Goal: Contribute content: Add original content to the website for others to see

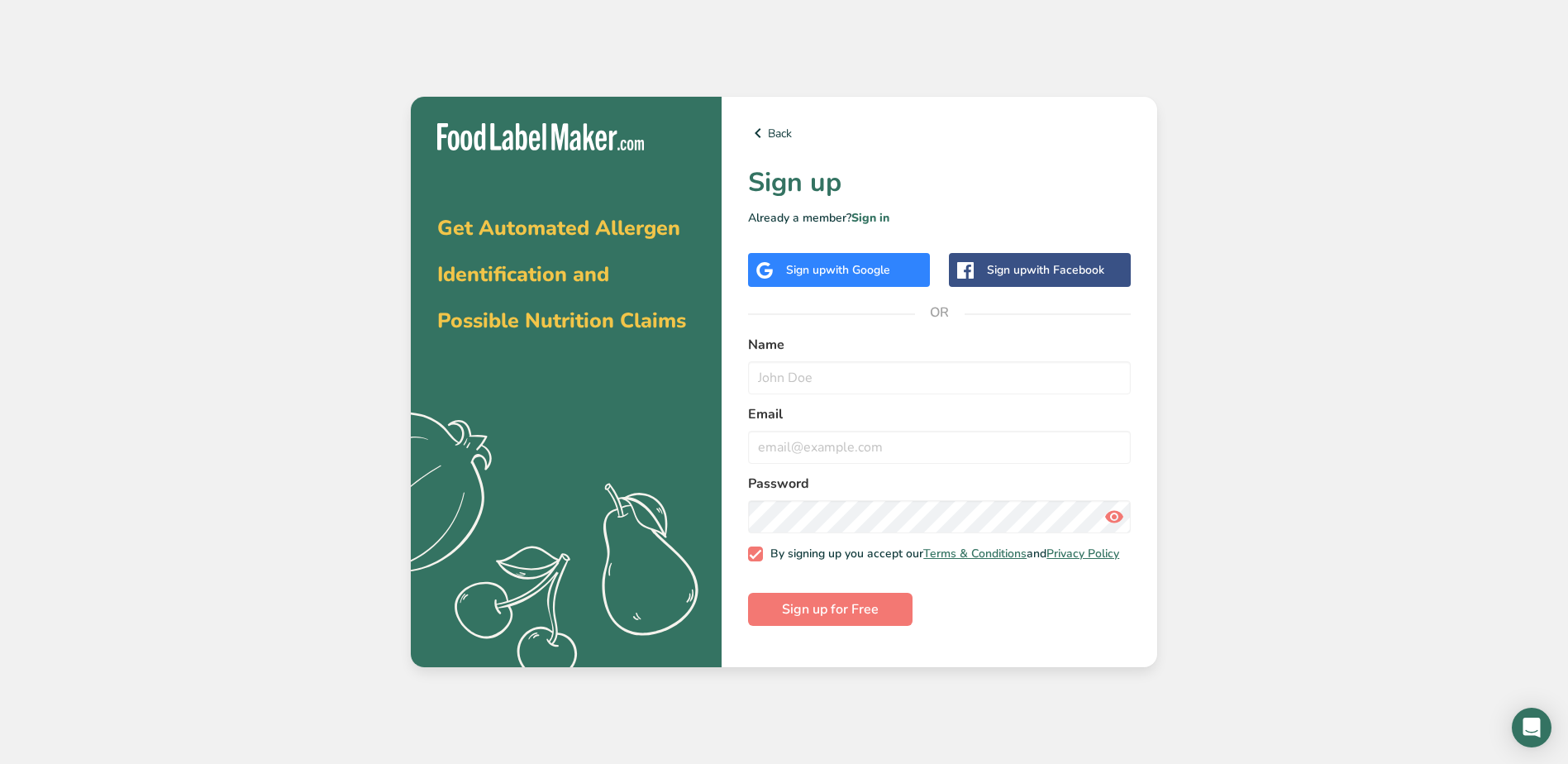
click at [816, 269] on div "Sign up with Google" at bounding box center [839, 270] width 104 height 18
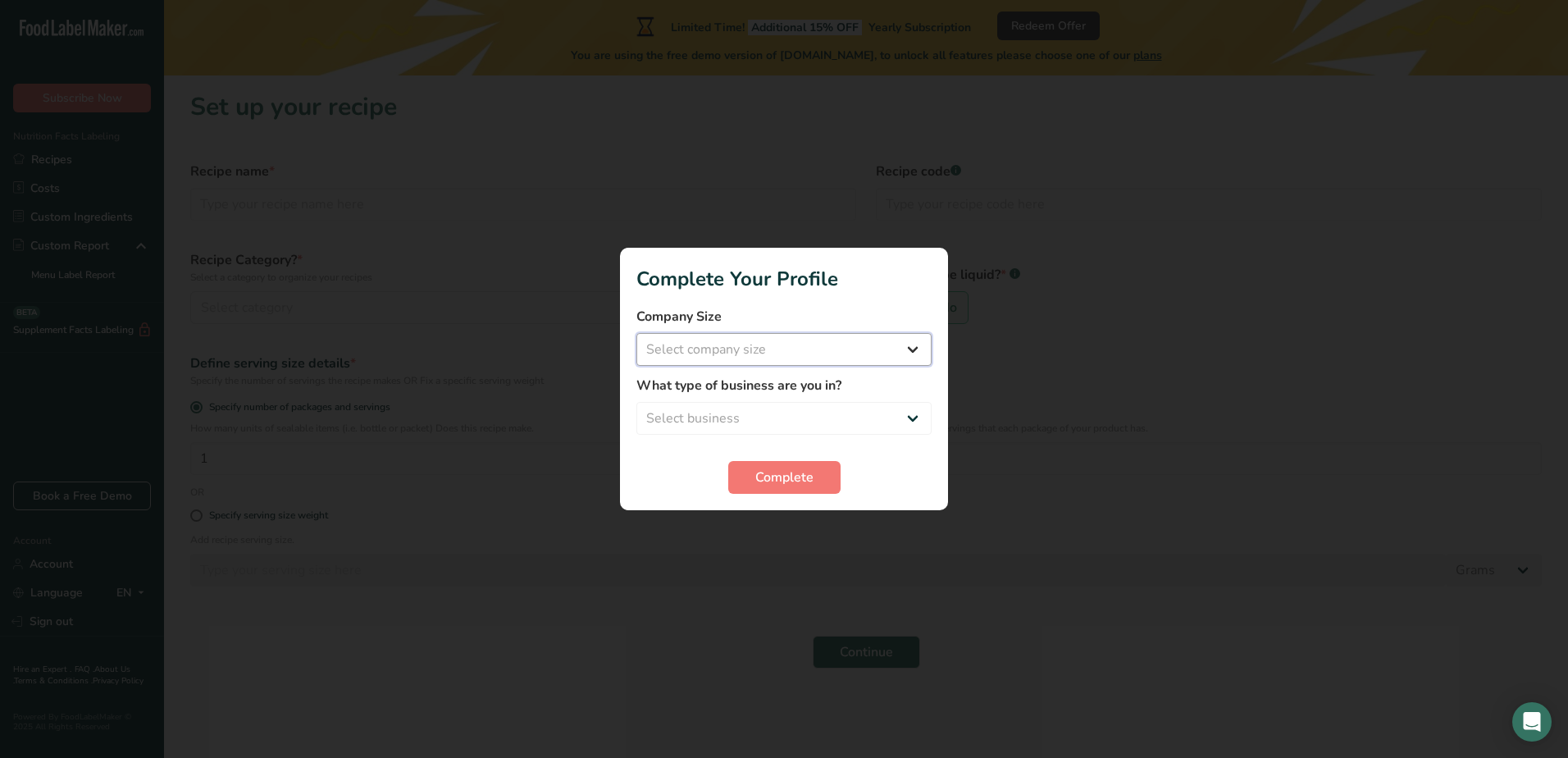
click at [901, 344] on select "Select company size Fewer than 10 Employees 10 to 50 Employees 51 to 500 Employ…" at bounding box center [784, 349] width 295 height 32
select select "1"
click at [637, 333] on select "Select company size Fewer than 10 Employees 10 to 50 Employees 51 to 500 Employ…" at bounding box center [784, 349] width 295 height 32
click at [906, 416] on select "Select business Packaged Food Manufacturer Restaurant & Cafe Bakery Meal Plans …" at bounding box center [784, 418] width 295 height 32
select select "8"
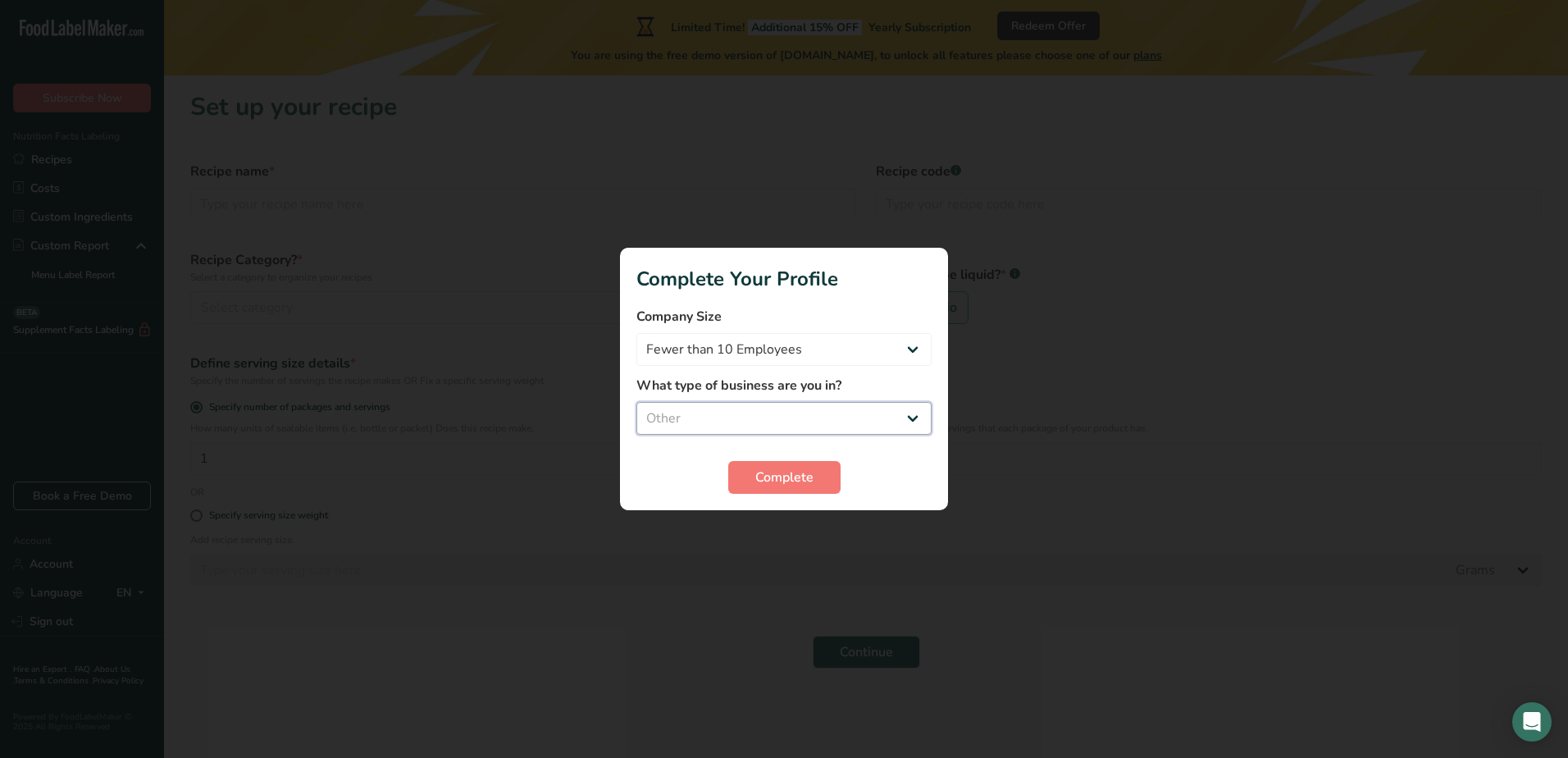
click at [637, 402] on select "Select business Packaged Food Manufacturer Restaurant & Cafe Bakery Meal Plans …" at bounding box center [784, 418] width 295 height 32
click at [780, 480] on span "Complete" at bounding box center [784, 478] width 58 height 19
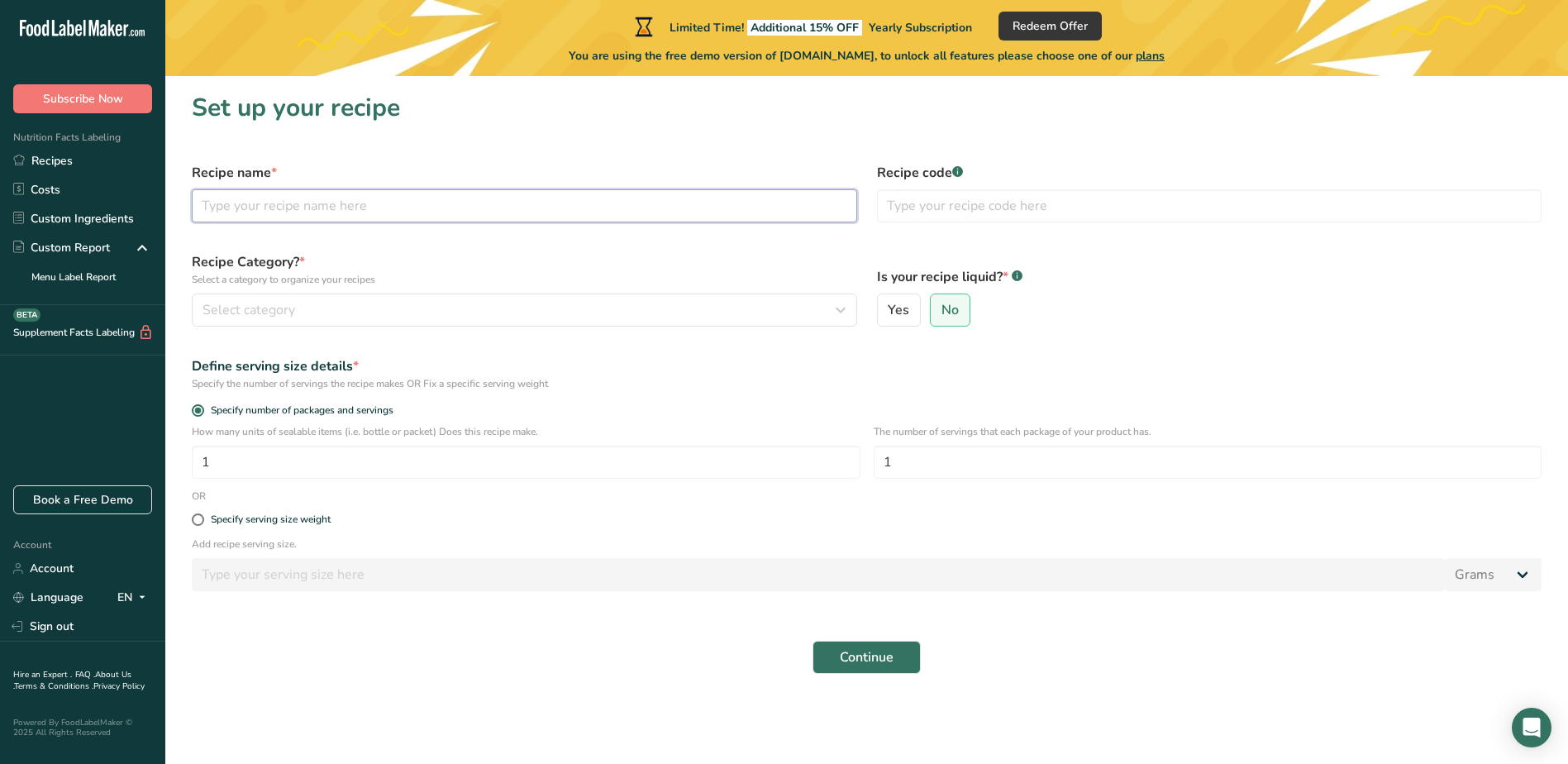
click at [325, 208] on input "text" at bounding box center [524, 205] width 666 height 33
type input "Smoked Habanero Spice"
click at [1025, 208] on input "text" at bounding box center [1210, 205] width 666 height 33
click at [334, 310] on div "Select category" at bounding box center [519, 310] width 634 height 19
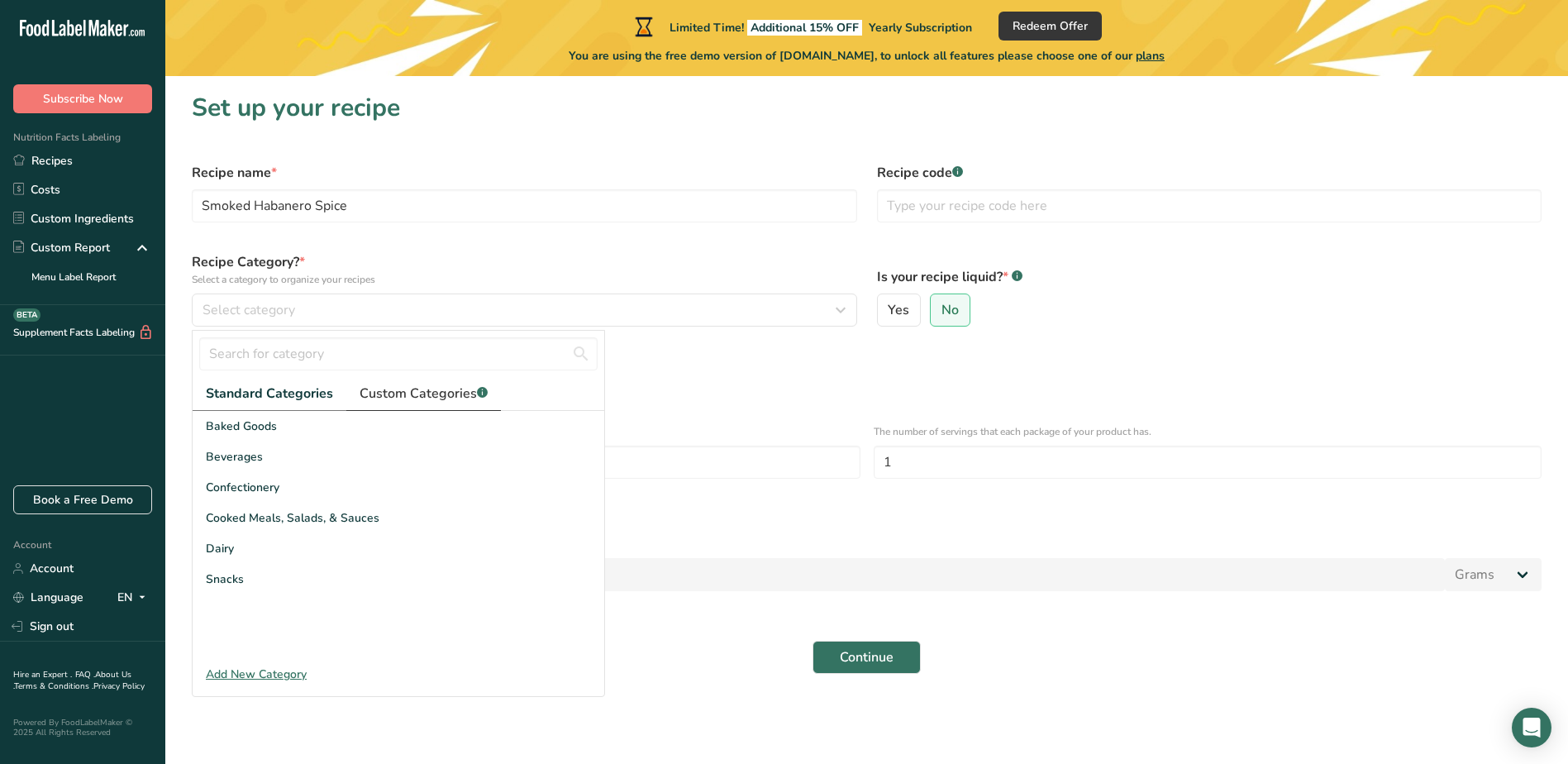
click at [389, 389] on span "Custom Categories .a-a{fill:#347362;}.b-a{fill:#fff;}" at bounding box center [423, 393] width 128 height 19
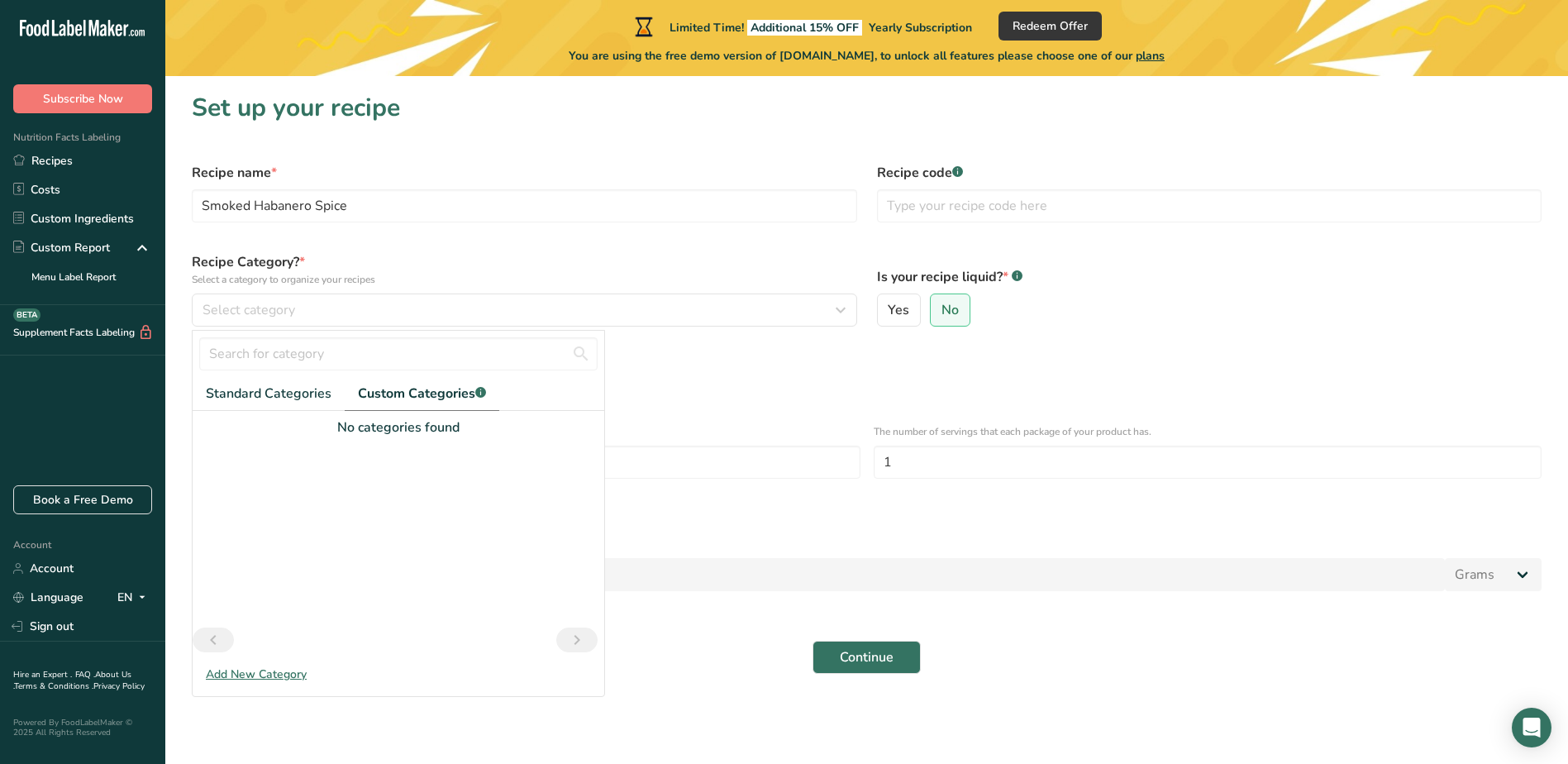
click at [270, 673] on div "Add New Category" at bounding box center [398, 675] width 411 height 18
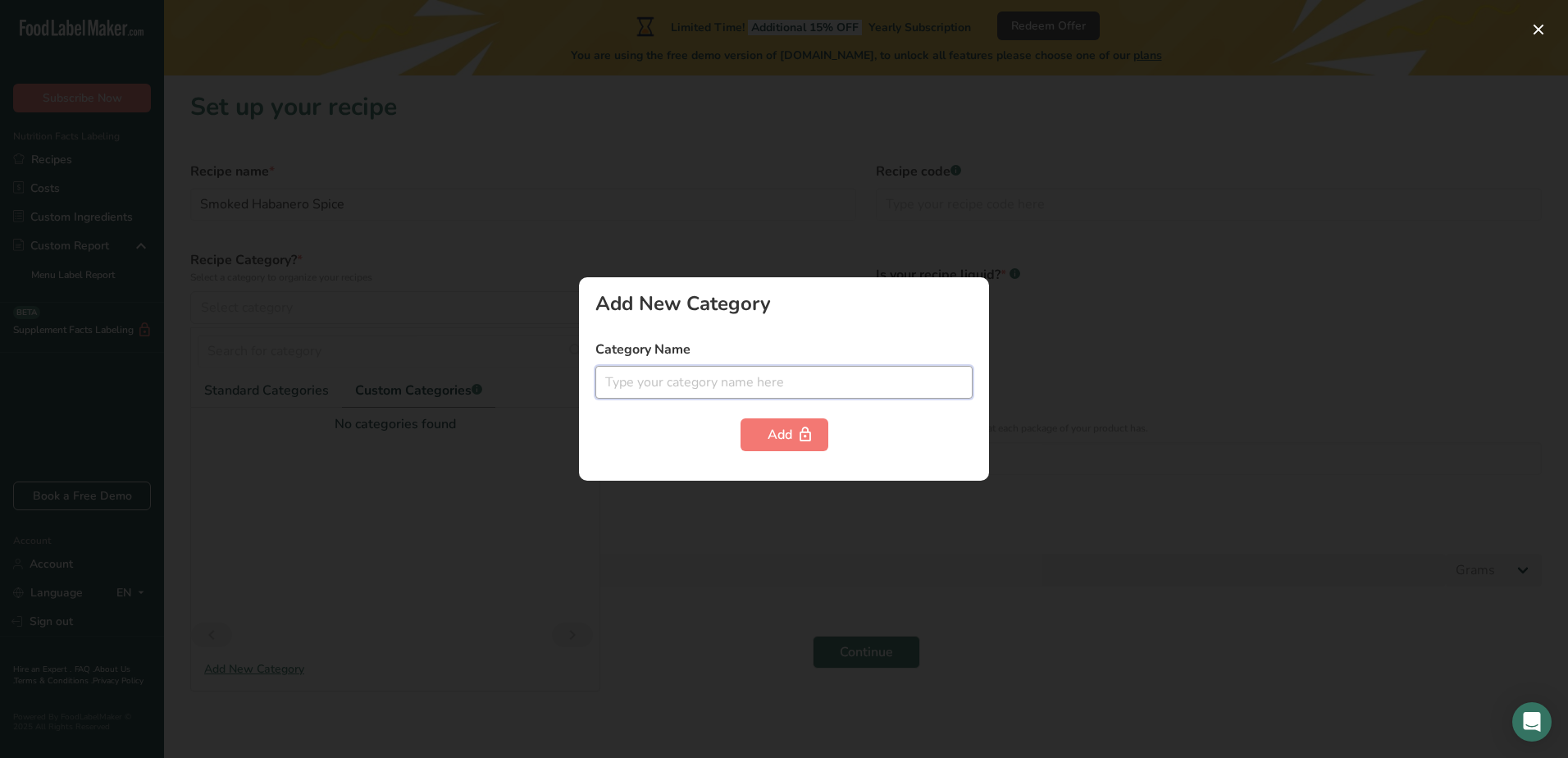
click at [686, 384] on input "text" at bounding box center [784, 382] width 378 height 32
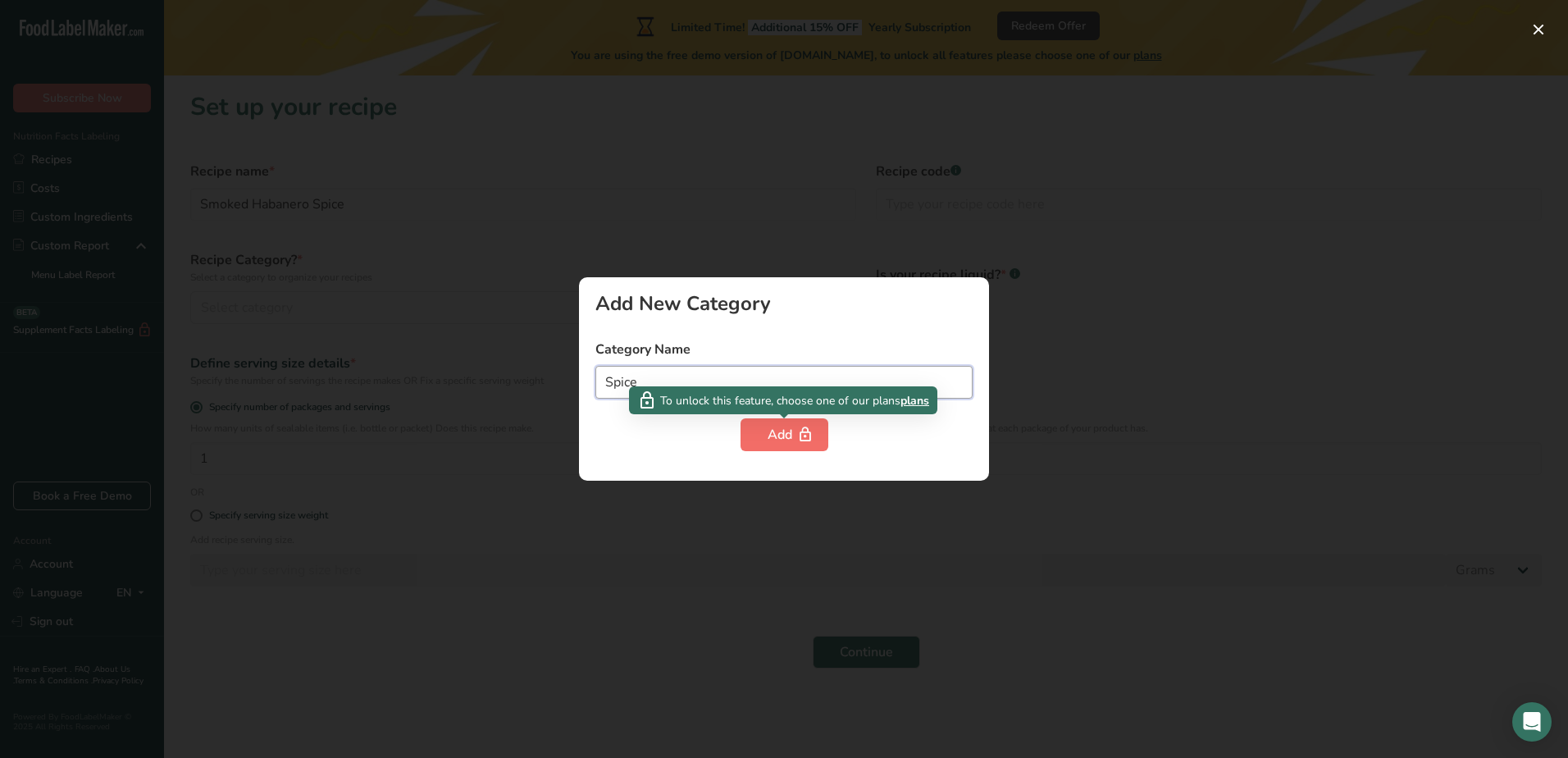
type input "Spice"
click at [757, 435] on button "Add" at bounding box center [785, 435] width 88 height 32
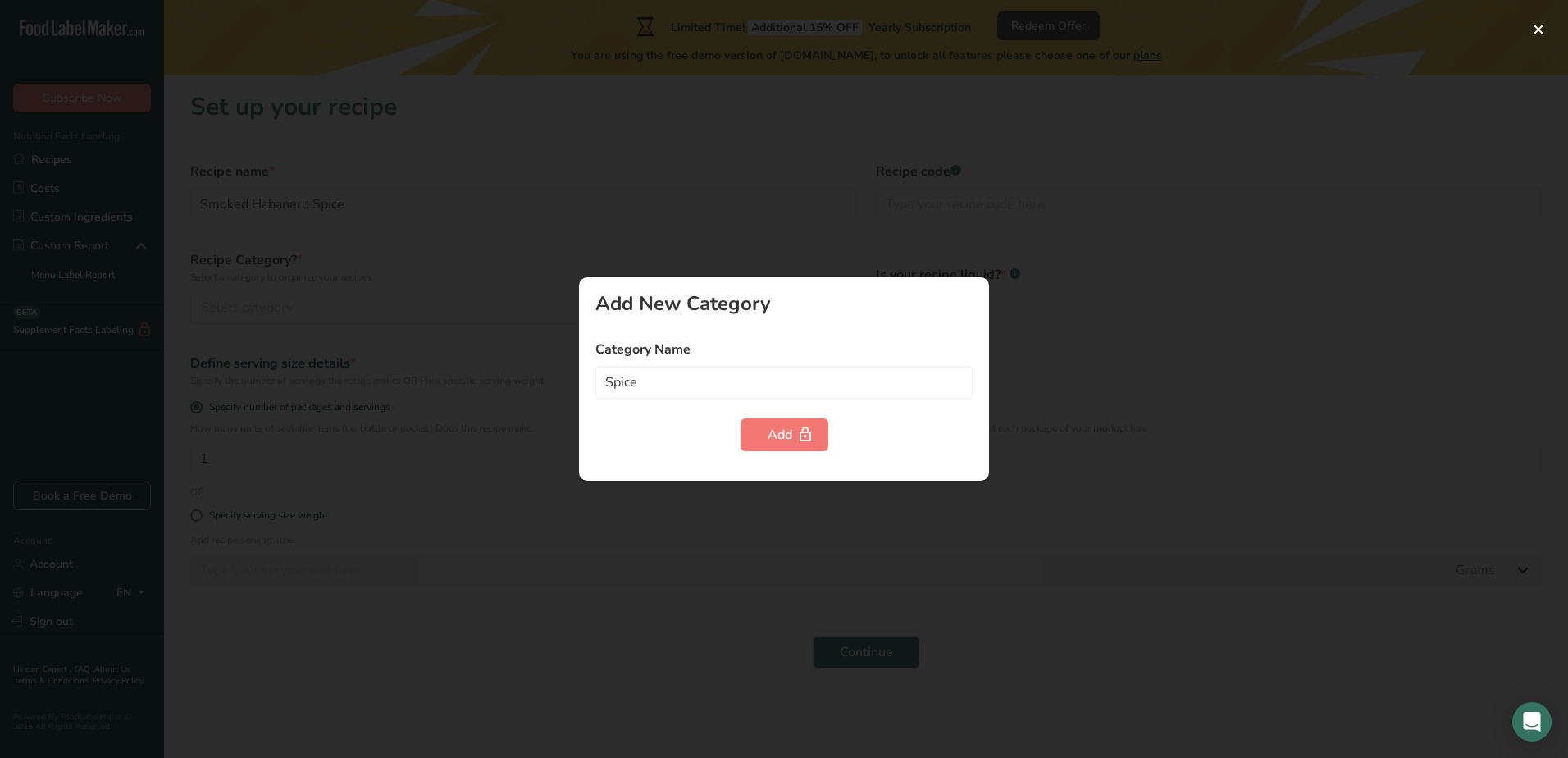
click at [492, 581] on div at bounding box center [784, 379] width 1568 height 758
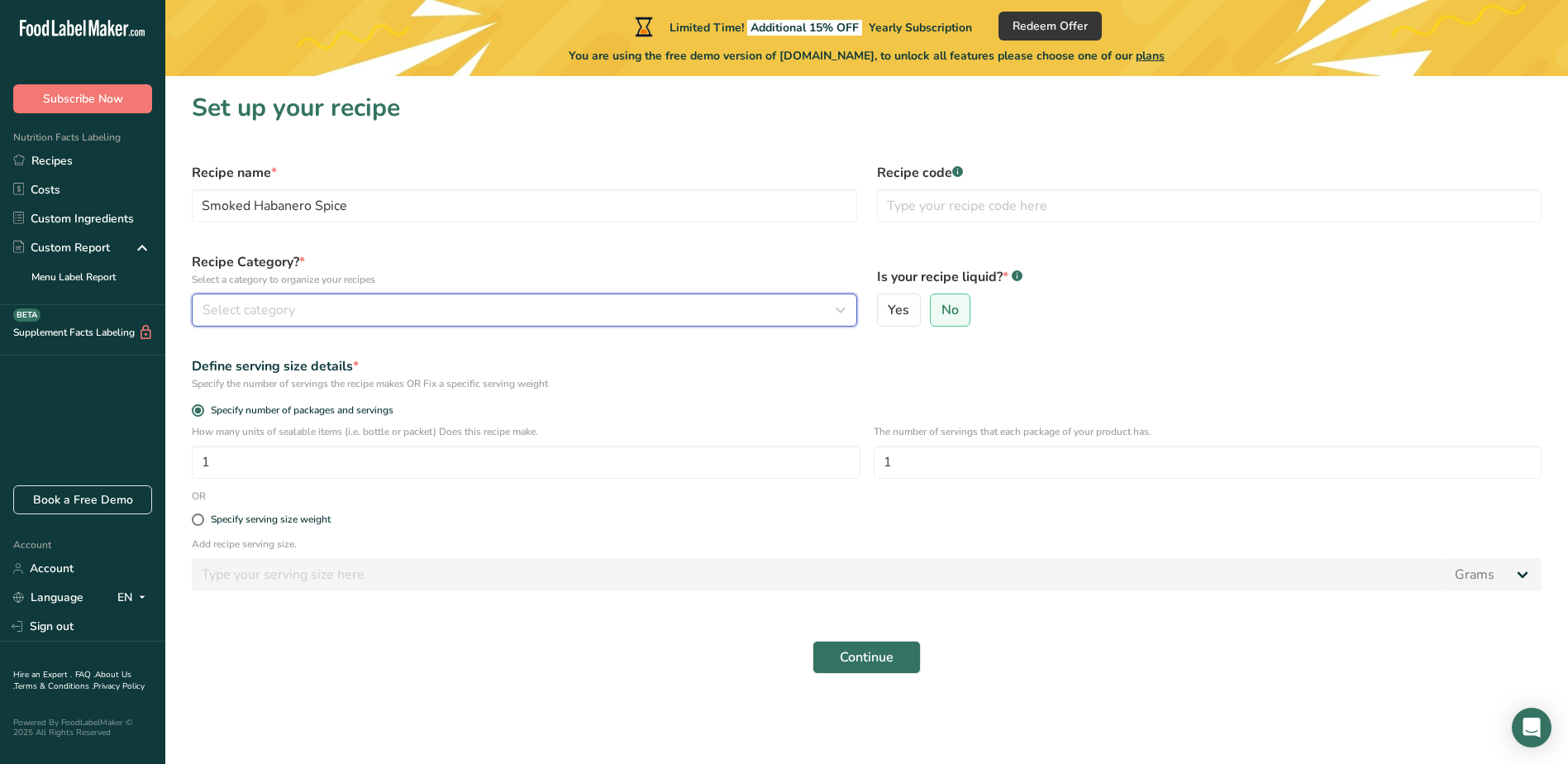
click at [304, 312] on div "Select category" at bounding box center [519, 310] width 634 height 19
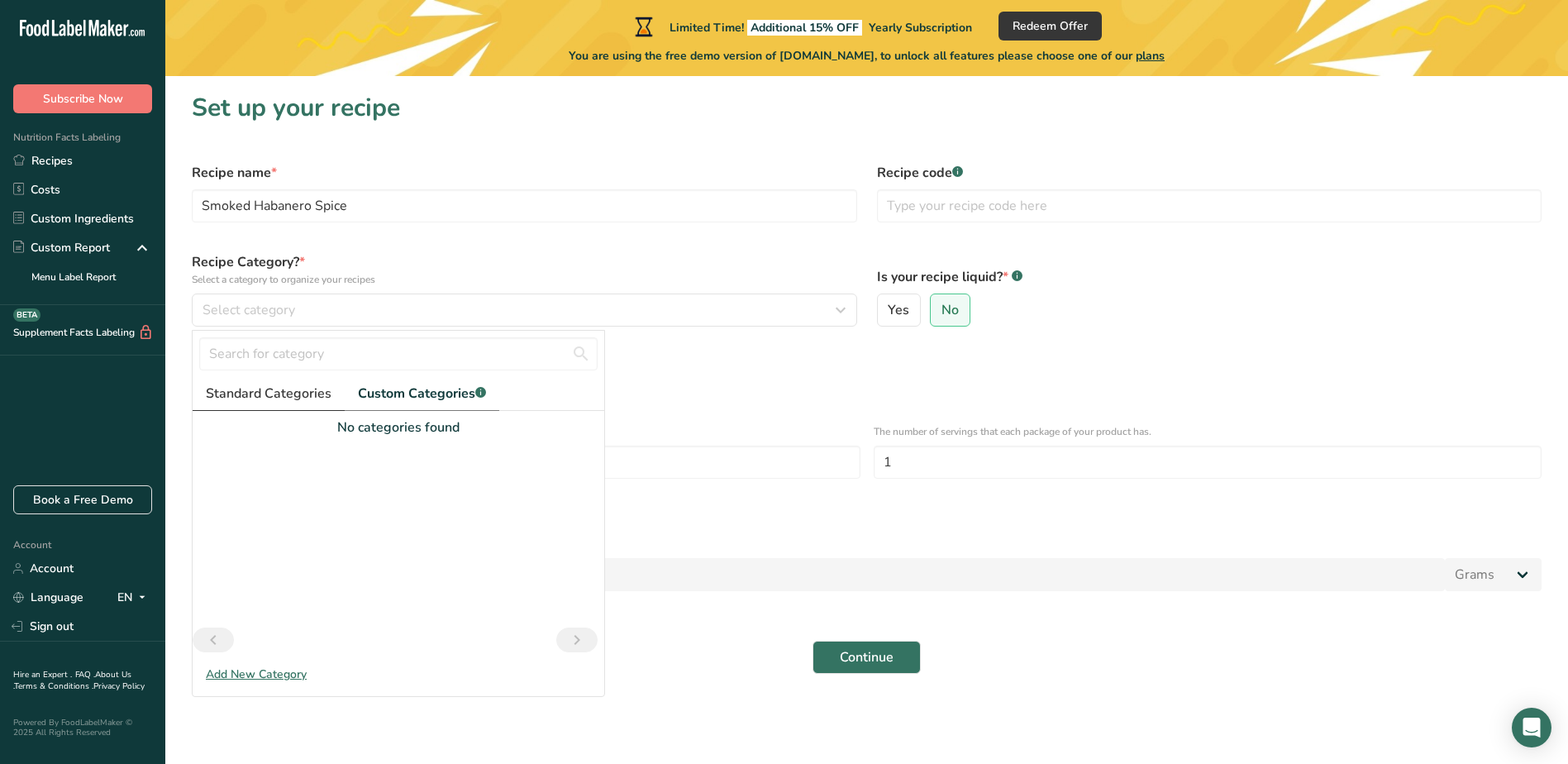
click at [269, 395] on span "Standard Categories" at bounding box center [268, 393] width 125 height 19
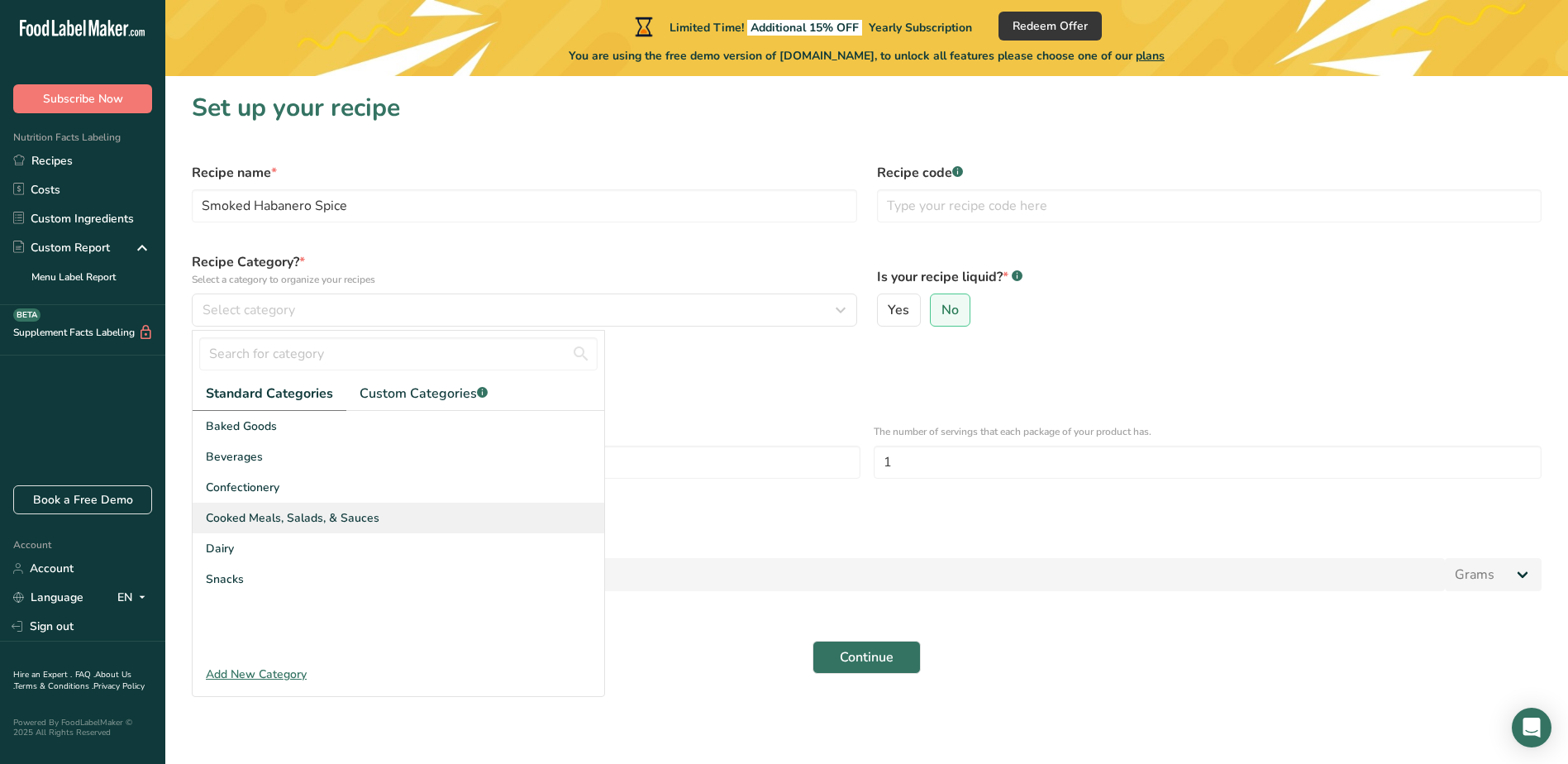
click at [288, 517] on span "Cooked Meals, Salads, & Sauces" at bounding box center [292, 518] width 174 height 18
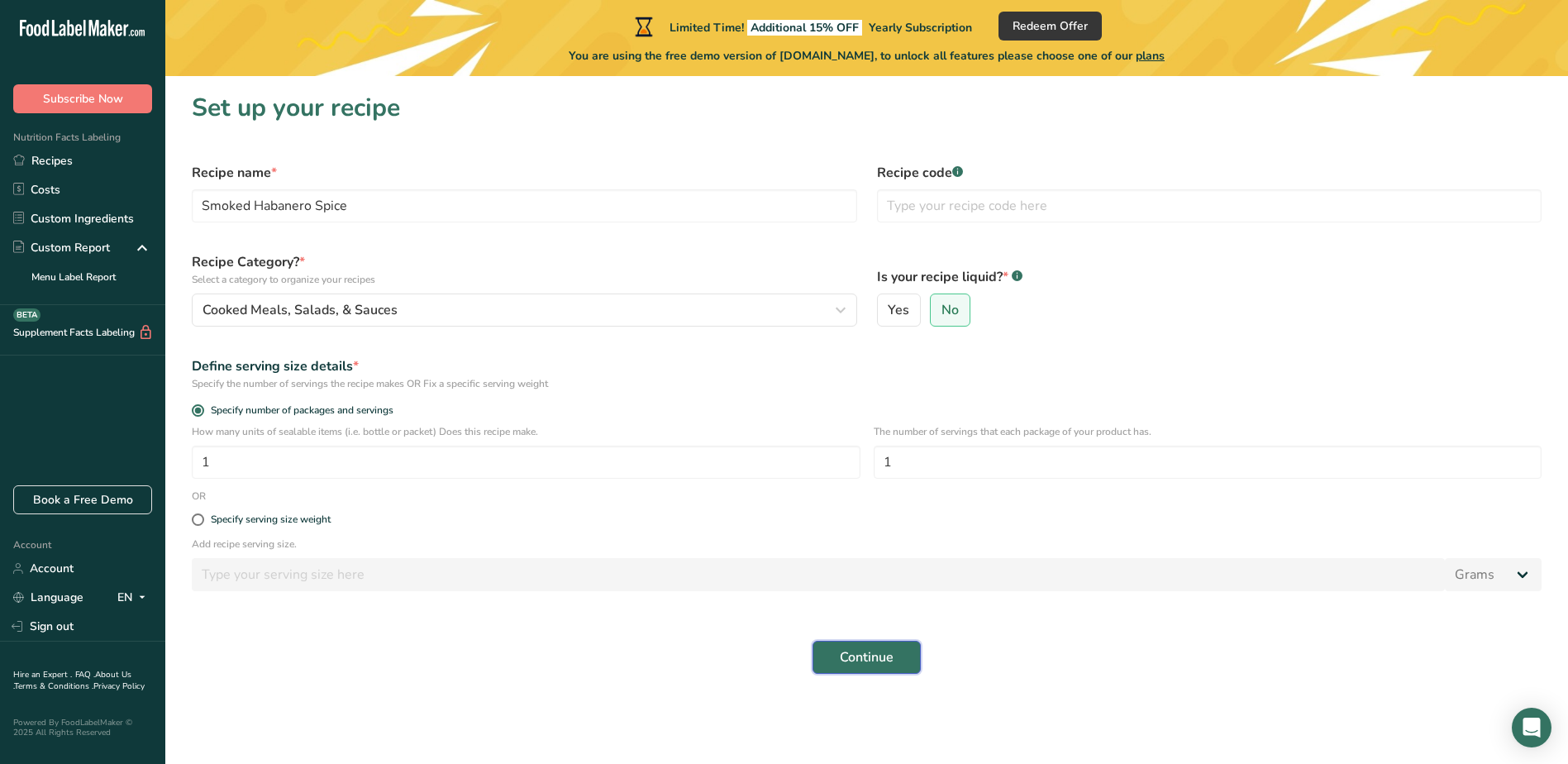
click at [863, 662] on span "Continue" at bounding box center [866, 657] width 54 height 19
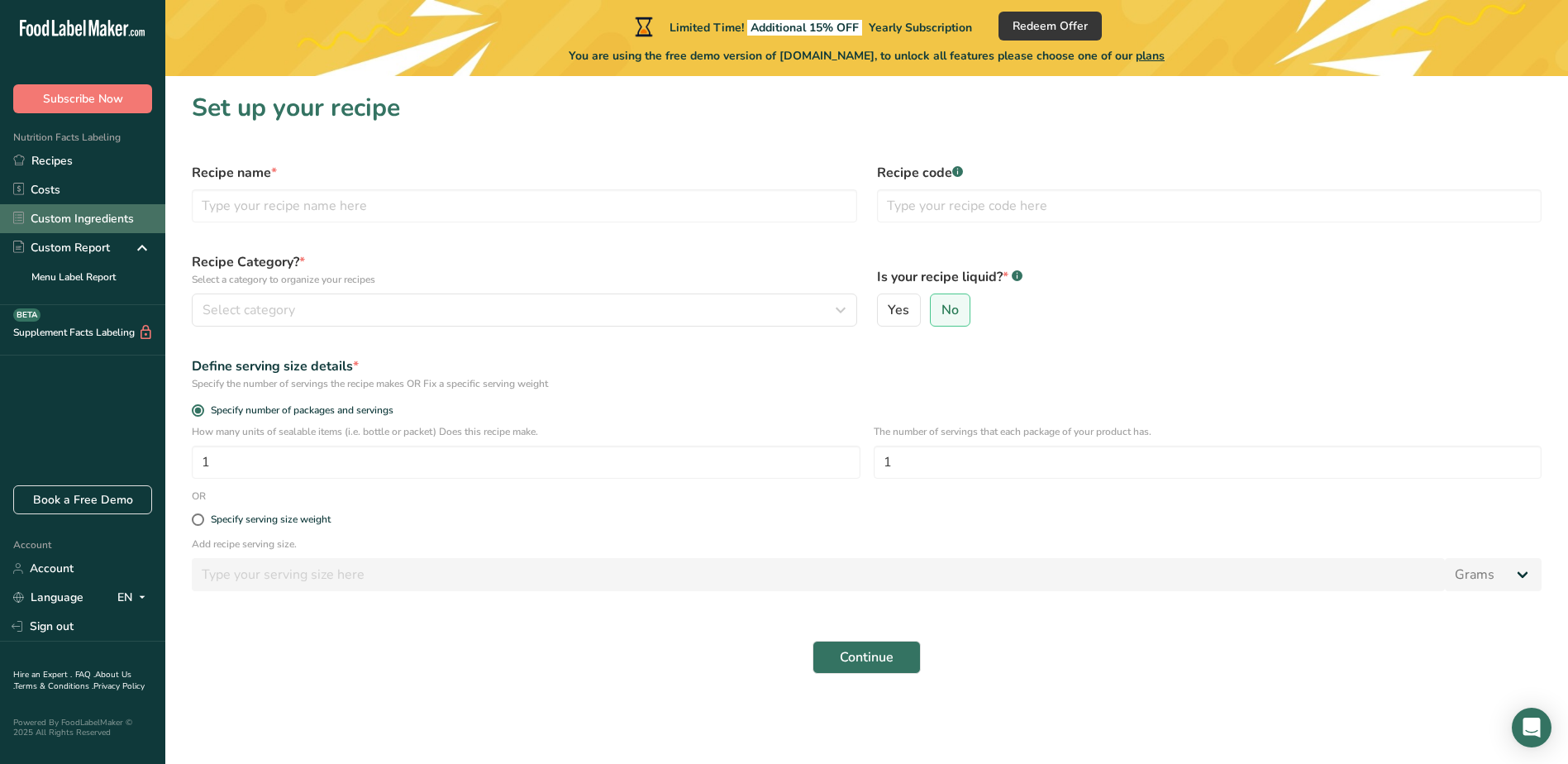
click at [67, 223] on link "Custom Ingredients" at bounding box center [82, 218] width 165 height 29
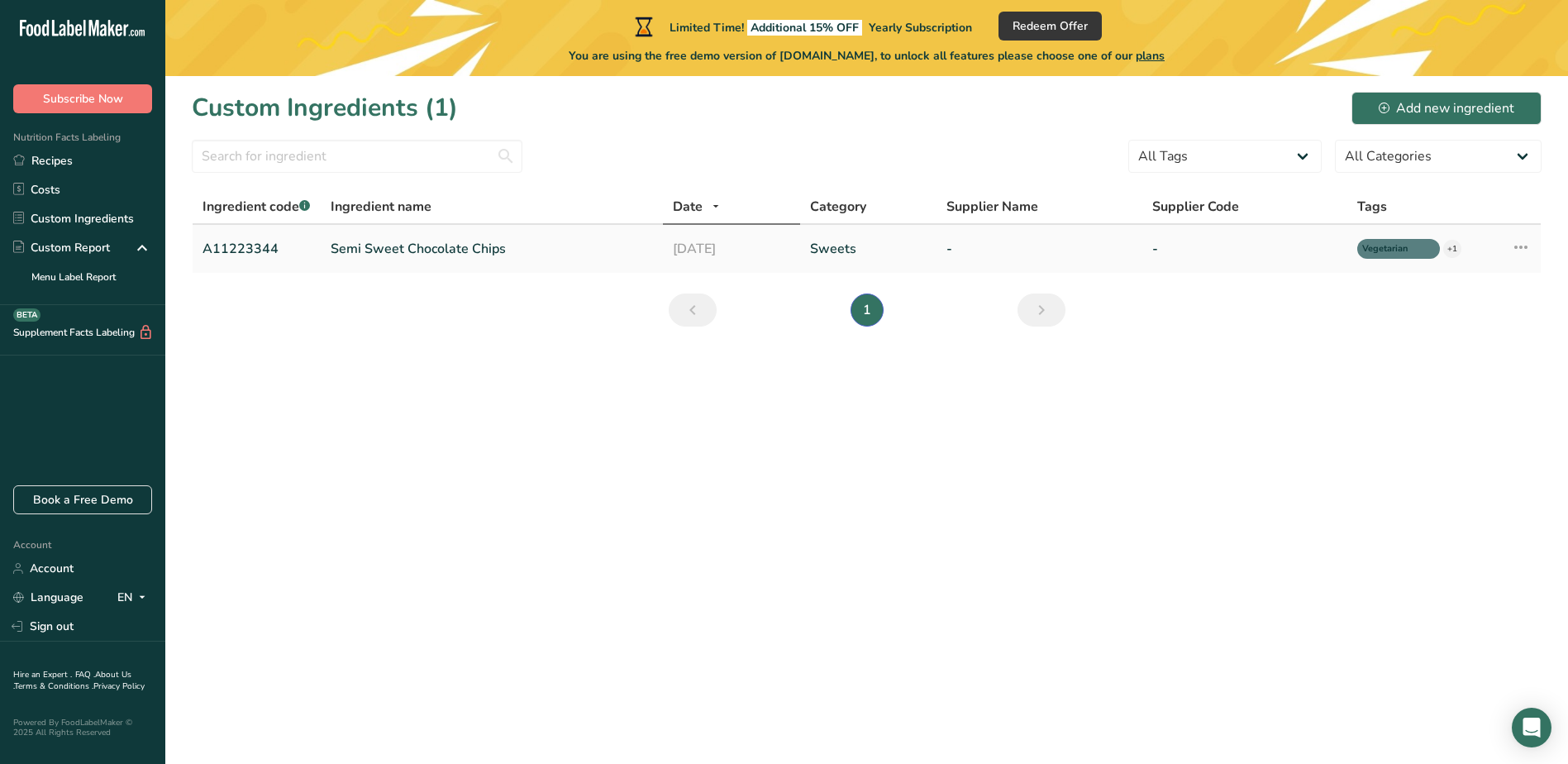
click at [1522, 246] on icon at bounding box center [1521, 247] width 19 height 30
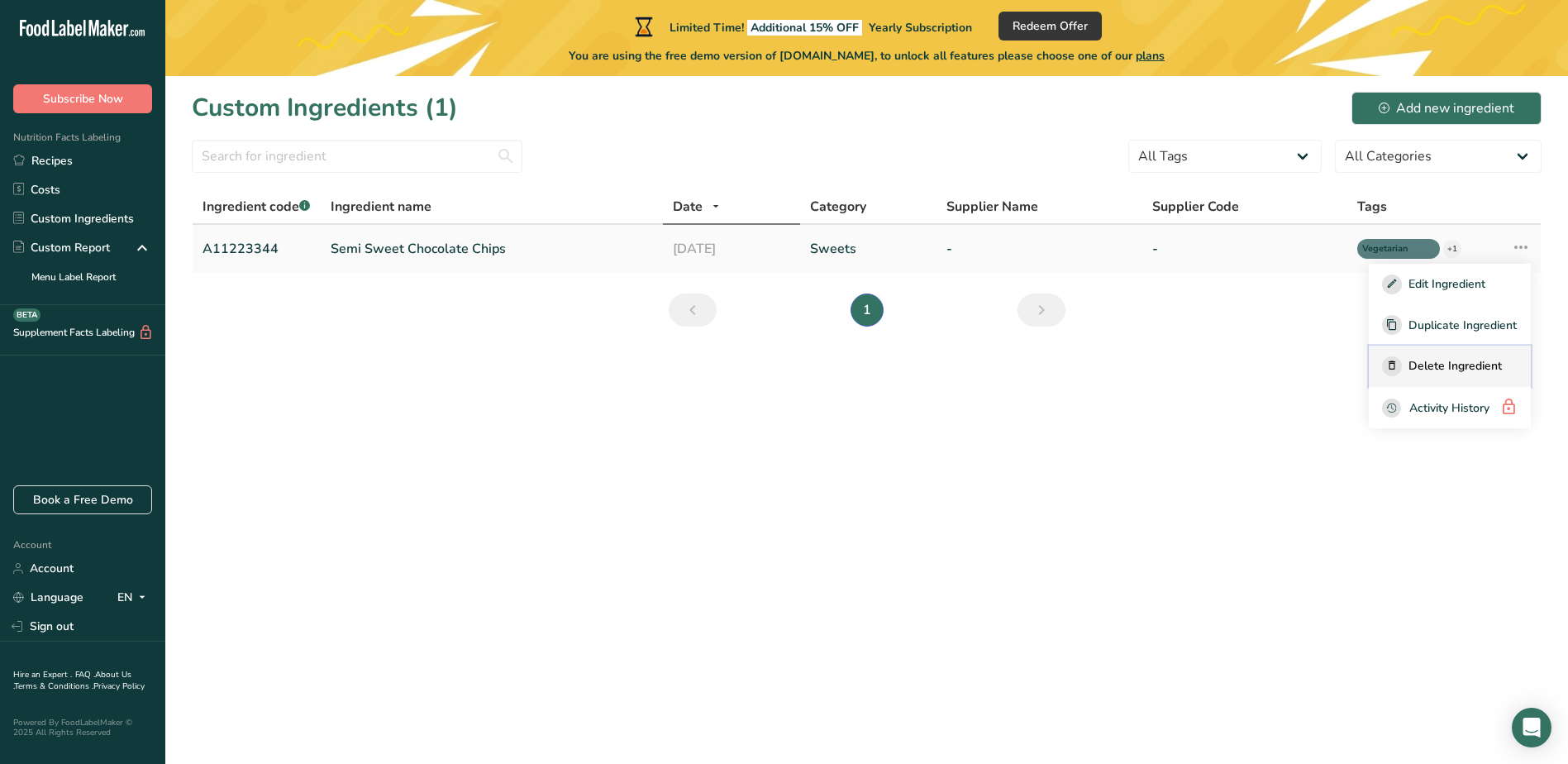
click at [1464, 359] on span "Delete Ingredient" at bounding box center [1456, 367] width 94 height 18
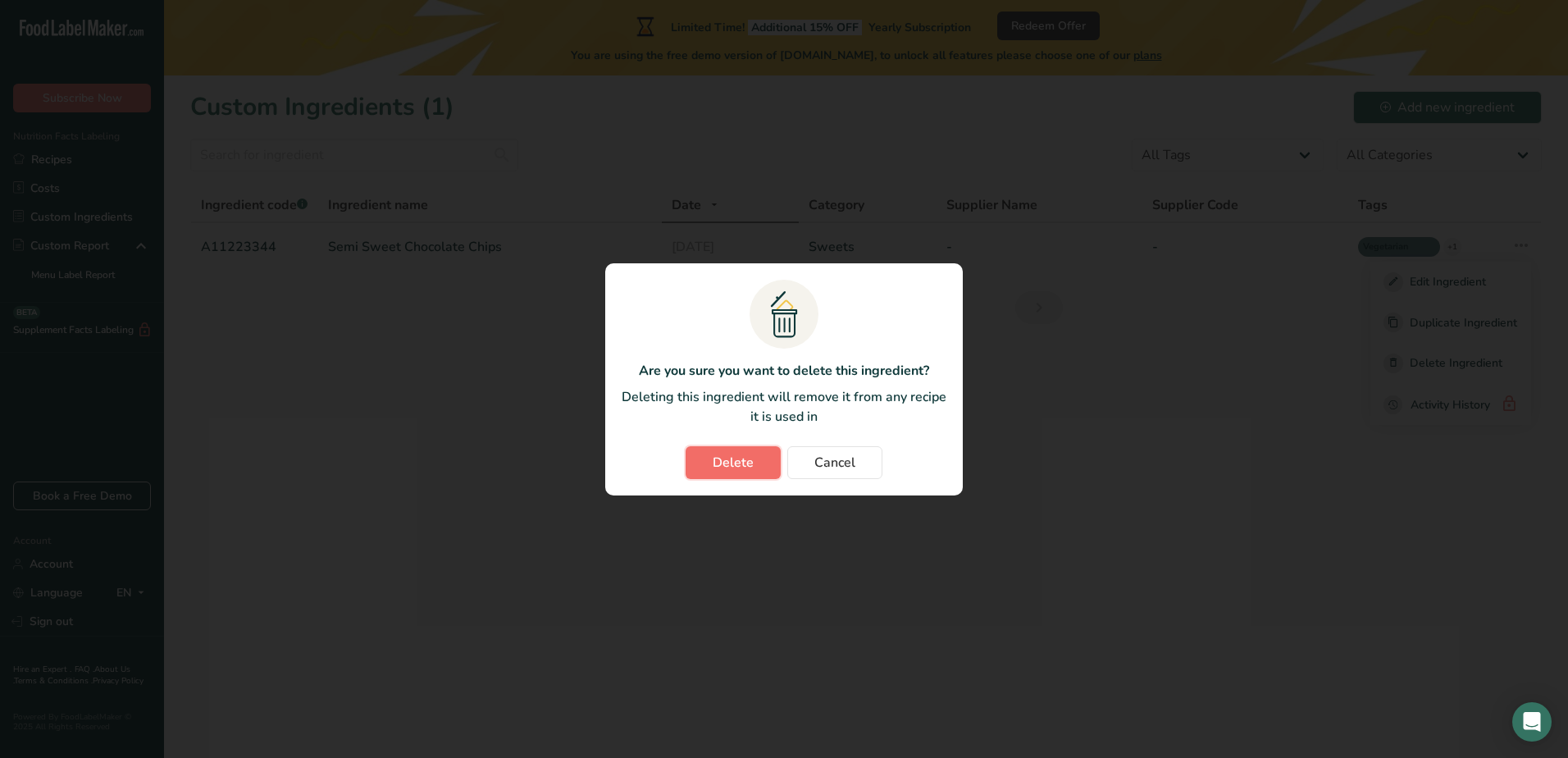
click at [752, 458] on span "Delete" at bounding box center [733, 463] width 41 height 19
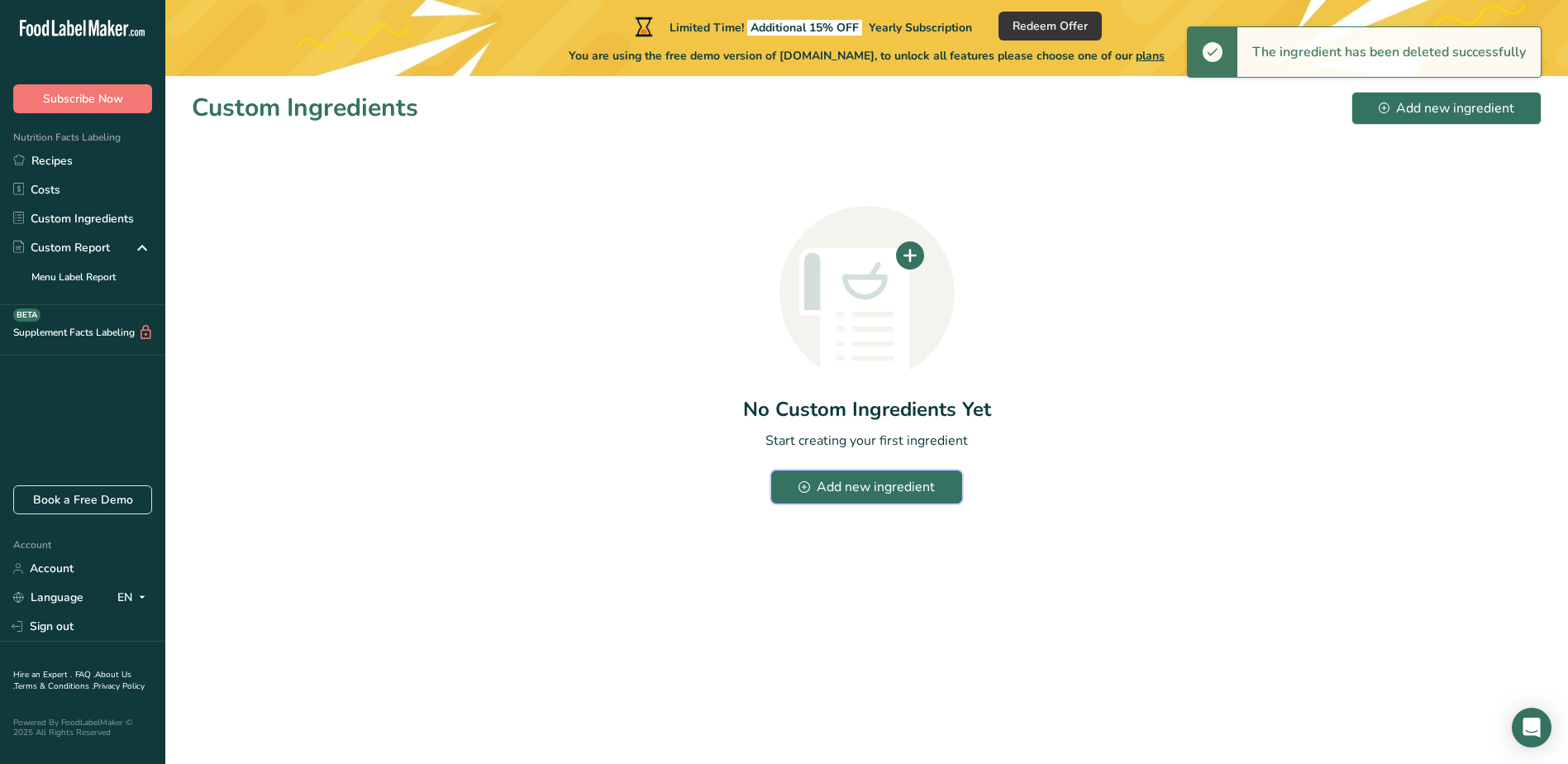
click at [853, 486] on div "Add new ingredient" at bounding box center [867, 487] width 136 height 19
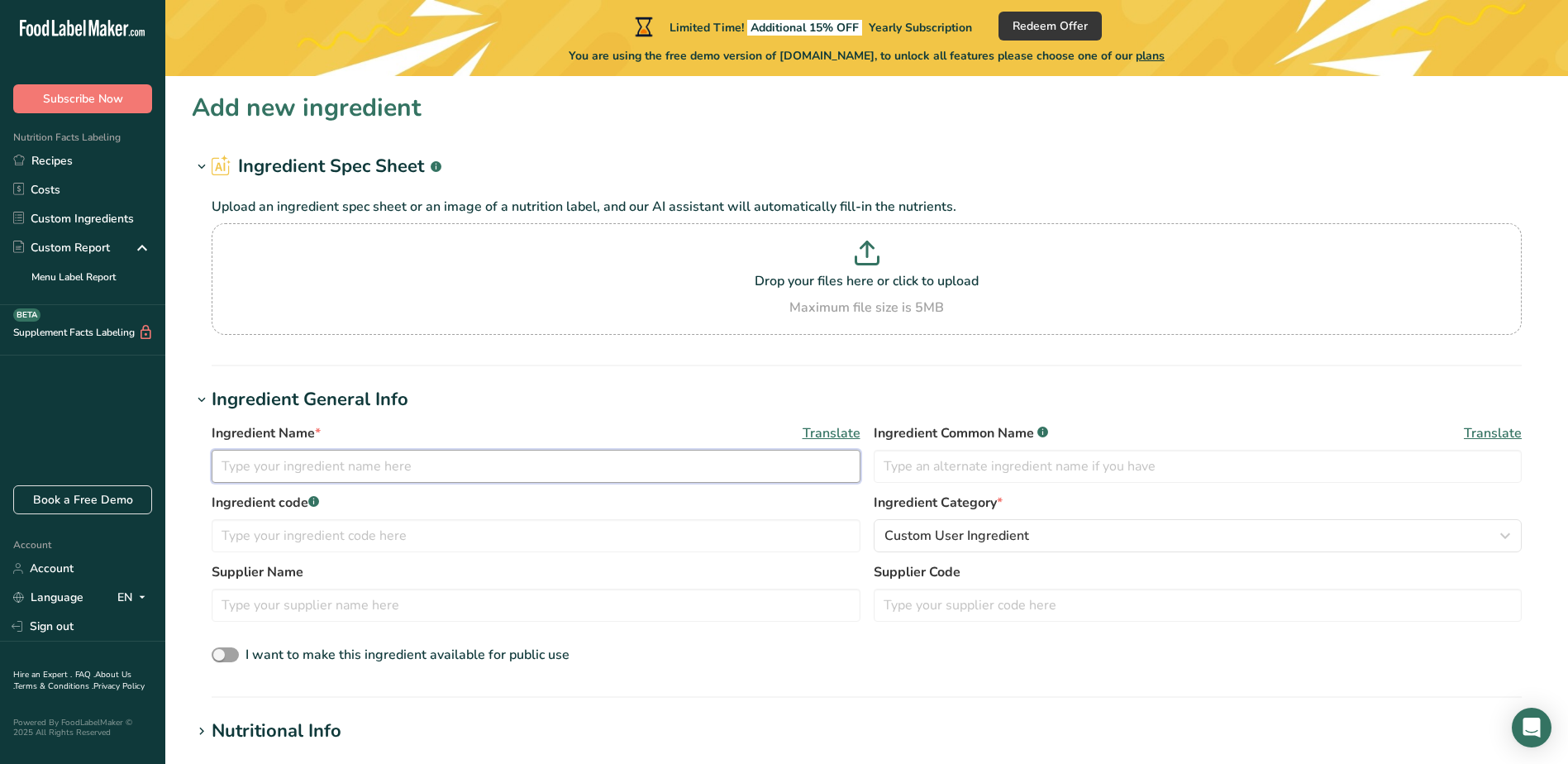
click at [385, 474] on input "text" at bounding box center [536, 465] width 649 height 33
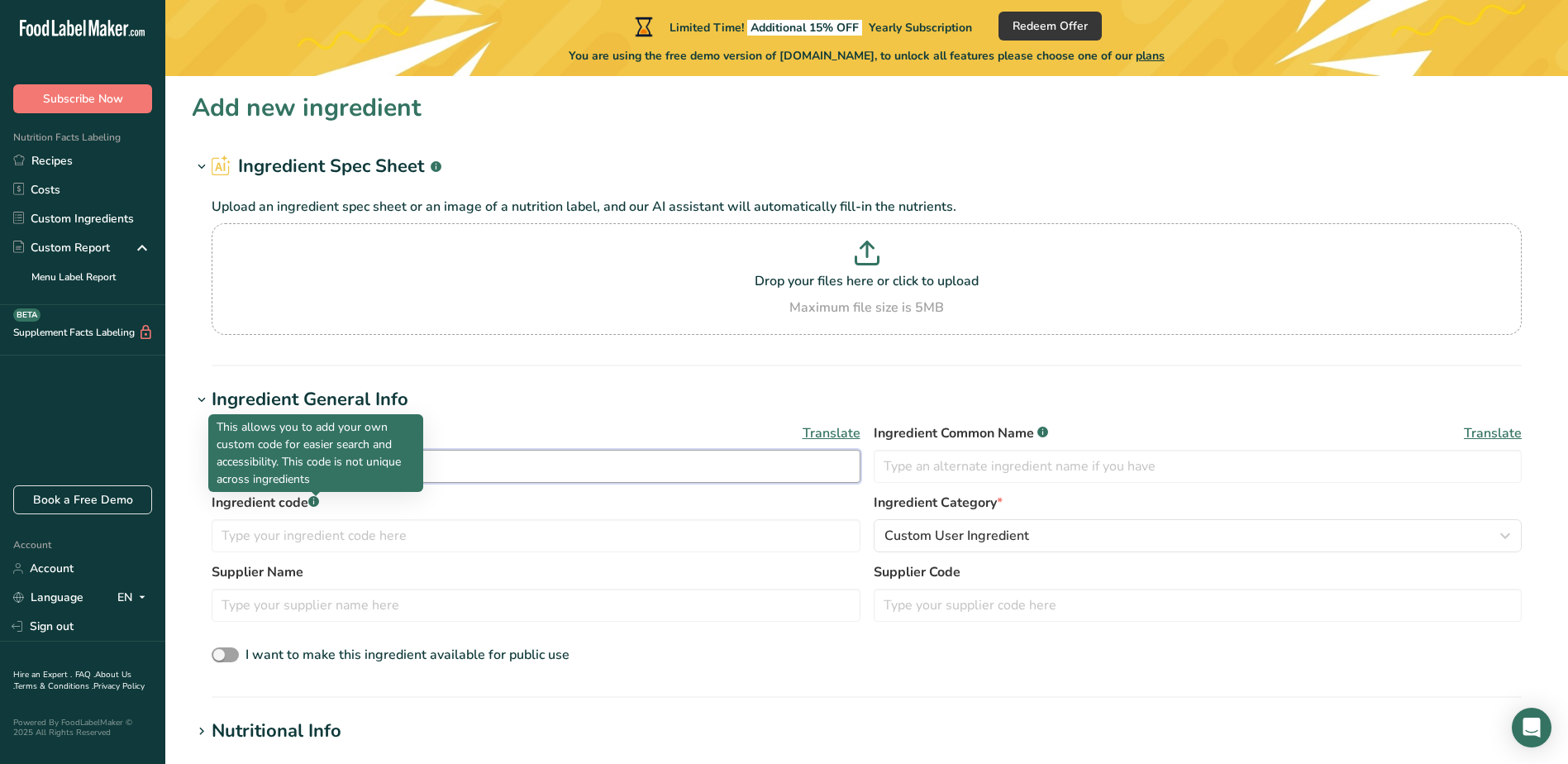
type input "Habanero Peppers"
click at [314, 501] on rect at bounding box center [313, 502] width 11 height 11
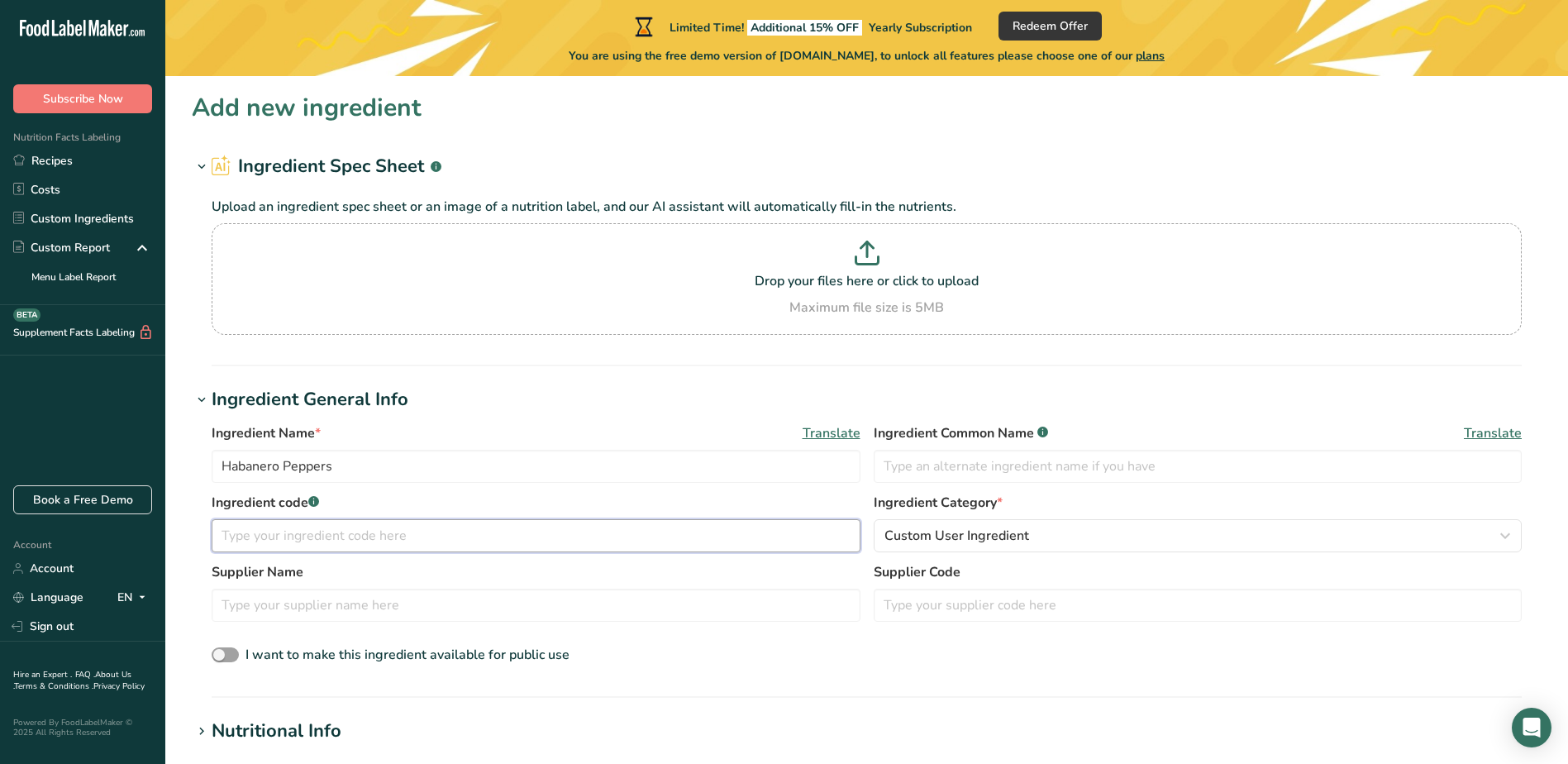
click at [312, 538] on input "text" at bounding box center [536, 535] width 649 height 33
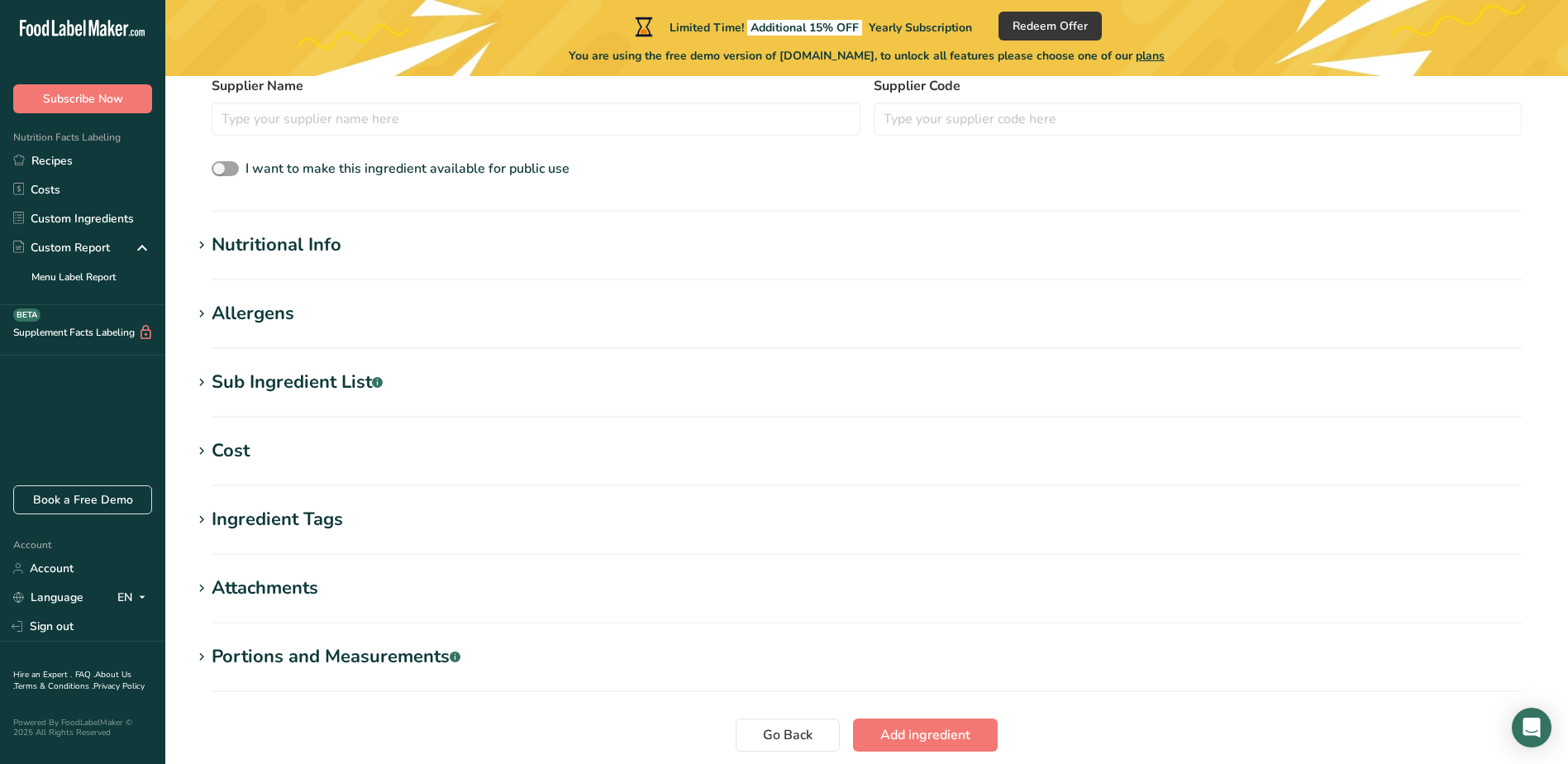
scroll to position [496, 0]
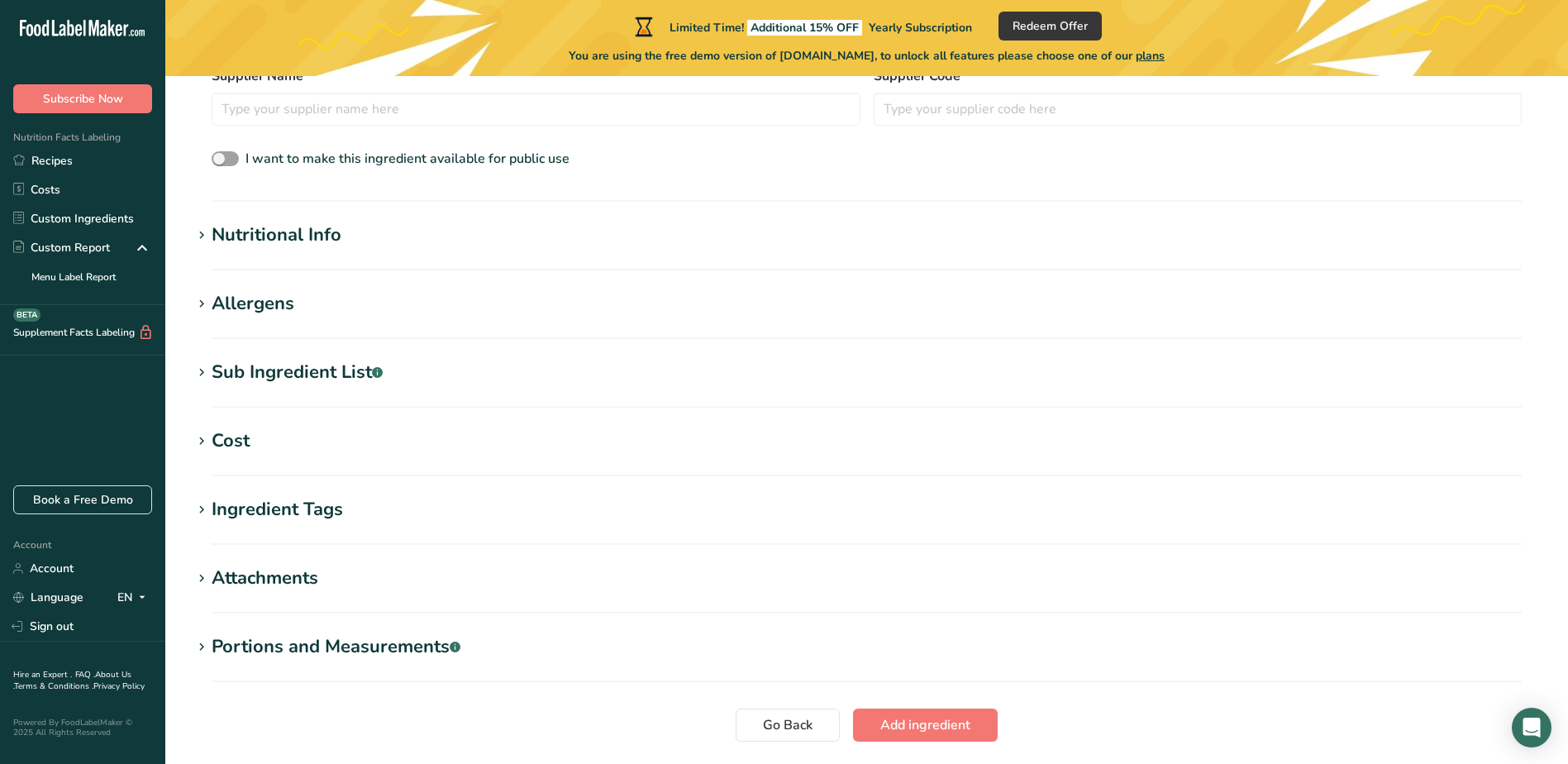
click at [206, 230] on icon at bounding box center [201, 236] width 15 height 23
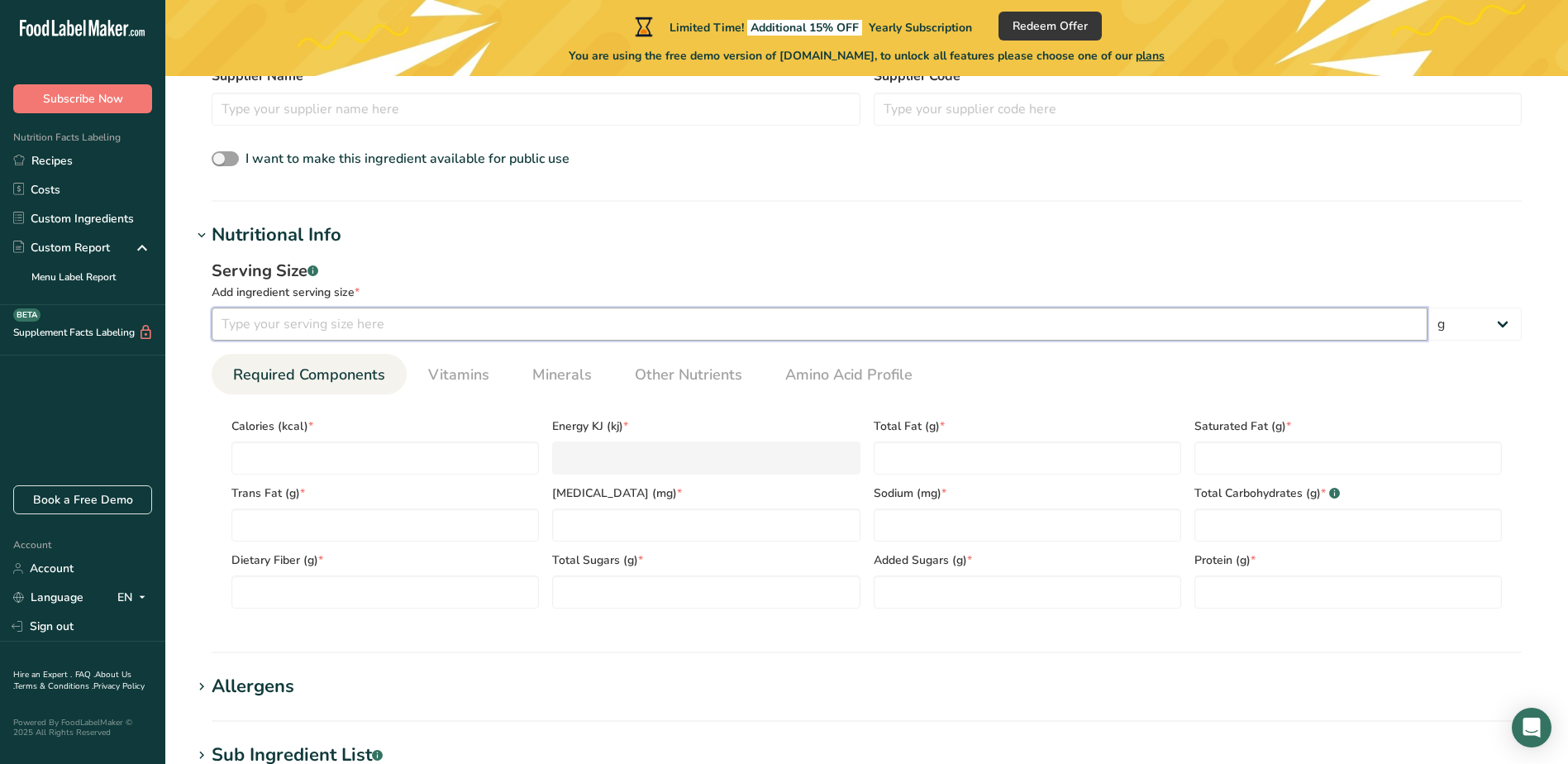
click at [279, 327] on input "number" at bounding box center [819, 323] width 1216 height 33
click at [1507, 328] on select "g kg mg mcg lb oz l mL fl oz tbsp tsp cup qt gallon" at bounding box center [1474, 323] width 94 height 33
select select "5"
click at [1428, 307] on select "g kg mg mcg lb oz l mL fl oz tbsp tsp cup qt gallon" at bounding box center [1474, 323] width 94 height 33
click at [312, 318] on input "number" at bounding box center [819, 323] width 1216 height 33
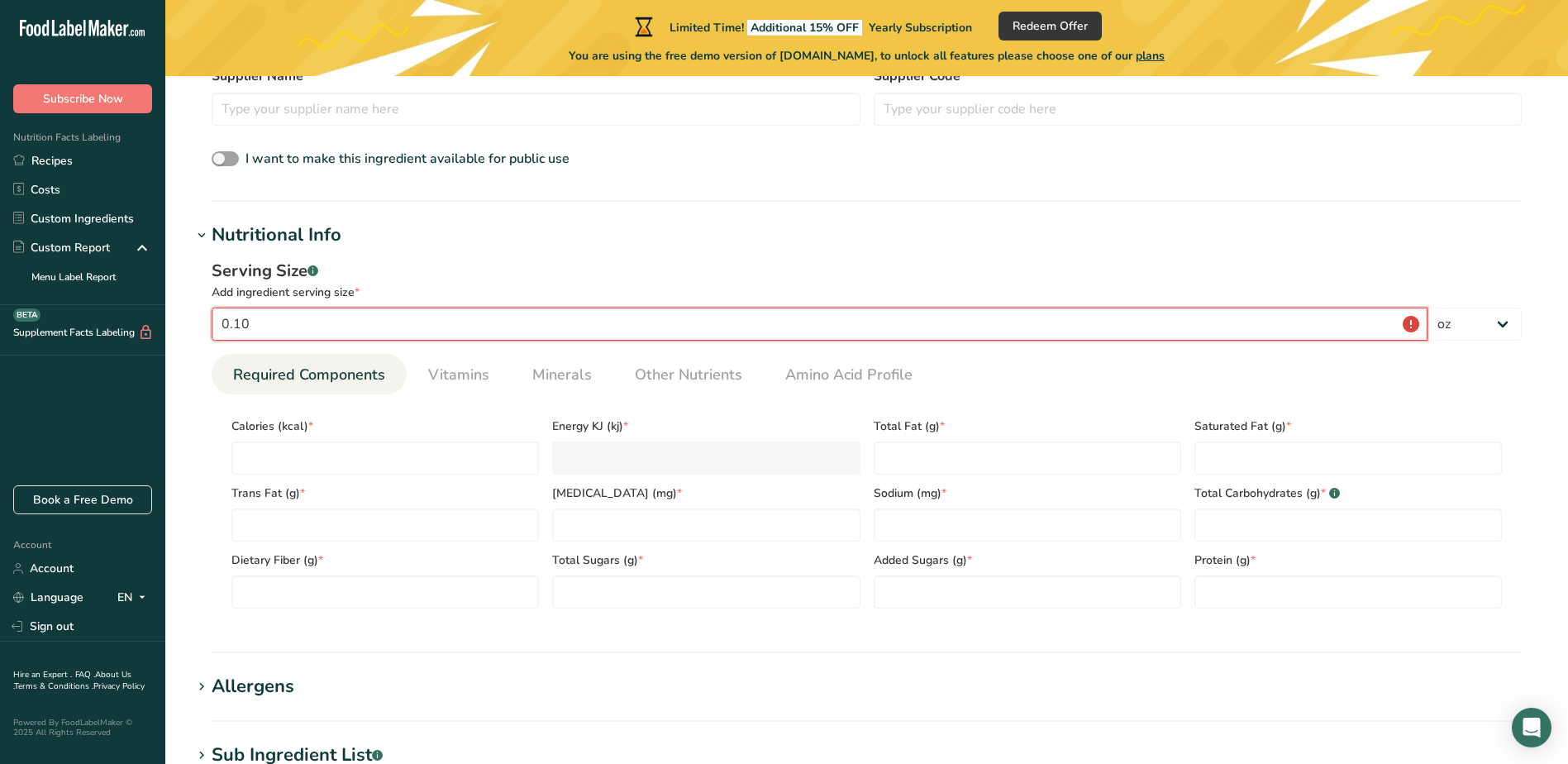
type input "0.10"
click at [572, 275] on div "Serving Size .a-a{fill:#347362;}.b-a{fill:#fff;}" at bounding box center [867, 271] width 1310 height 25
click at [458, 368] on span "Vitamins" at bounding box center [458, 374] width 61 height 22
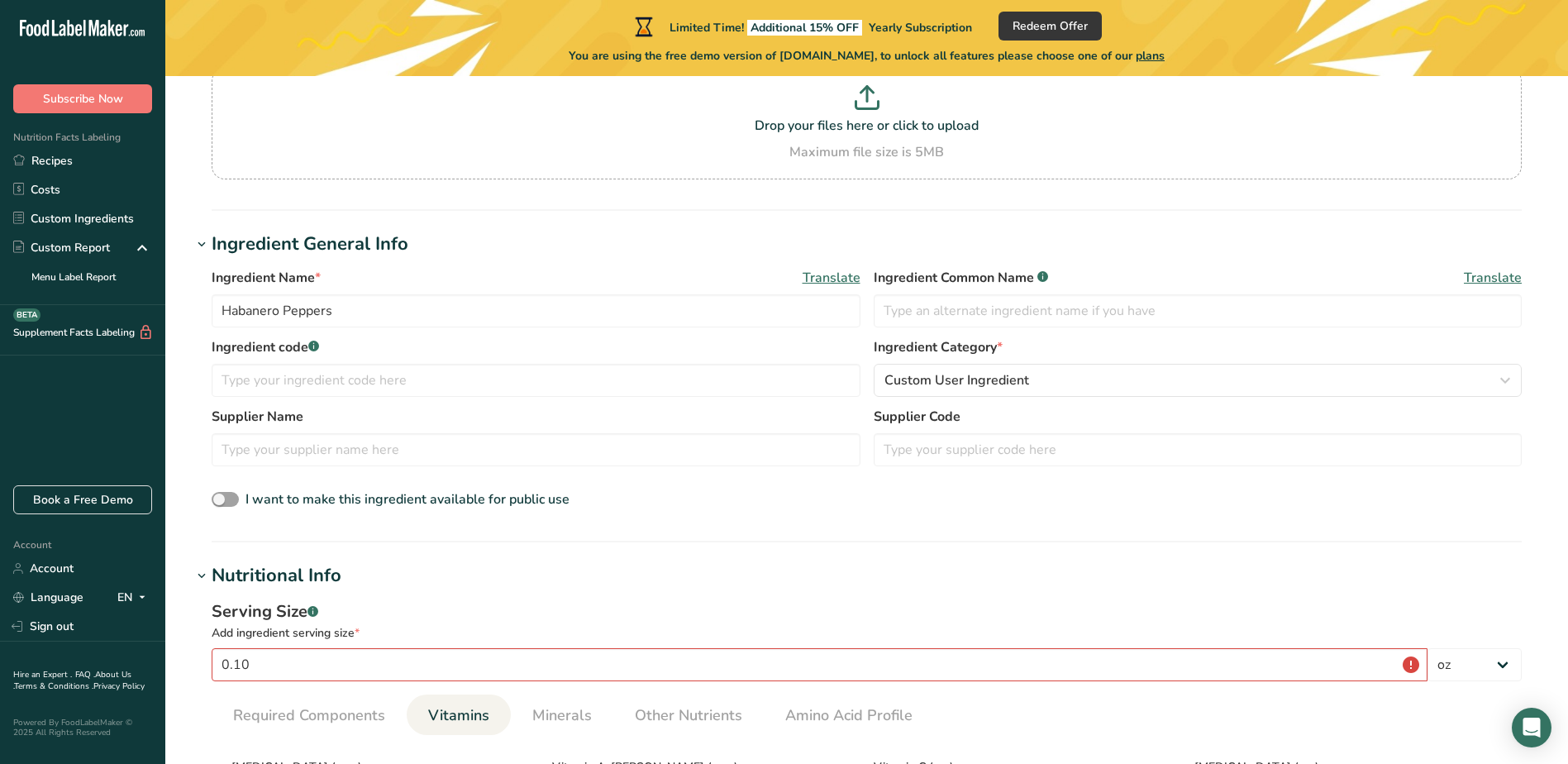
scroll to position [155, 0]
